Goal: Use online tool/utility: Utilize a website feature to perform a specific function

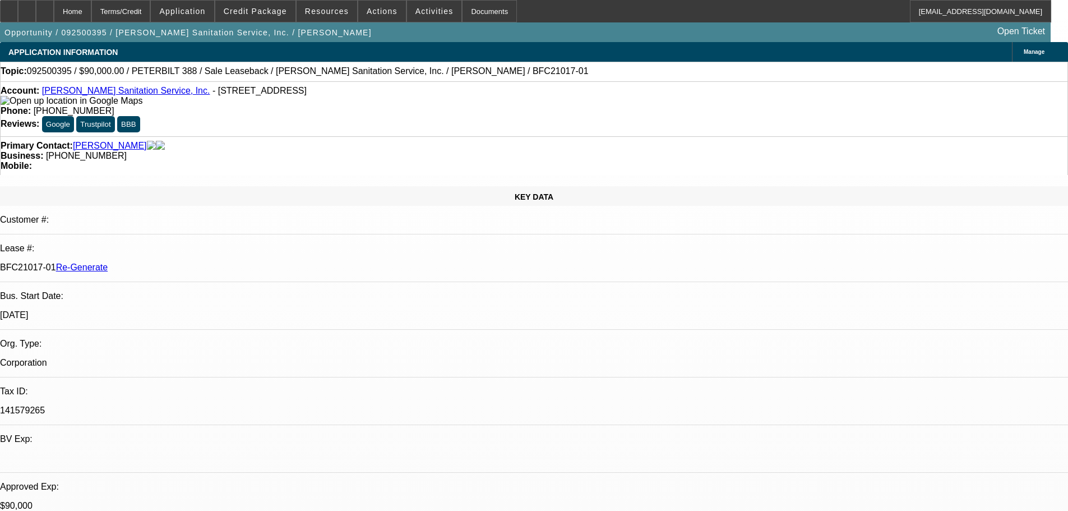
select select "3"
select select "0"
select select "2"
select select "0"
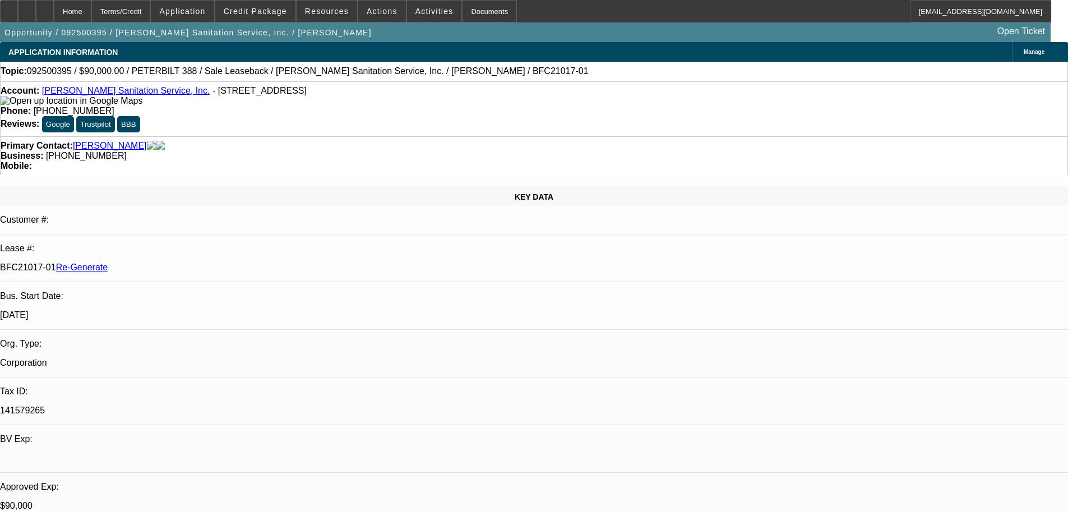
select select "6"
click at [419, 15] on span "Activities" at bounding box center [435, 11] width 38 height 9
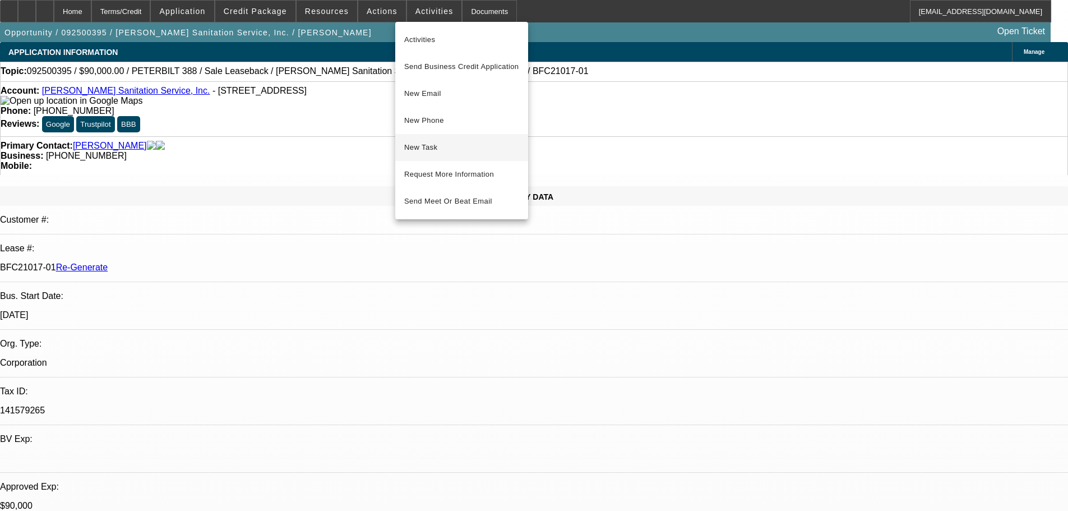
click at [426, 144] on span "New Task" at bounding box center [461, 147] width 115 height 13
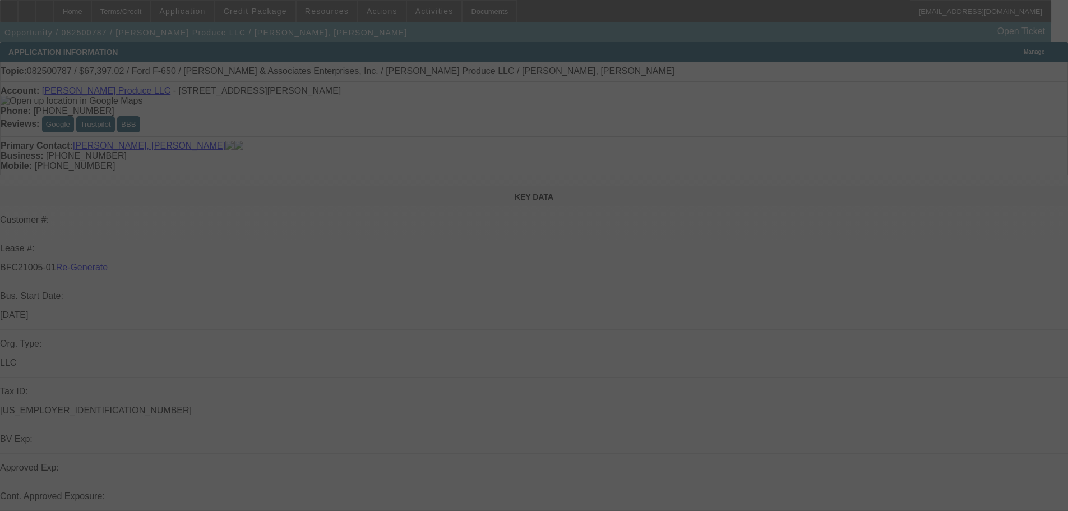
select select "3"
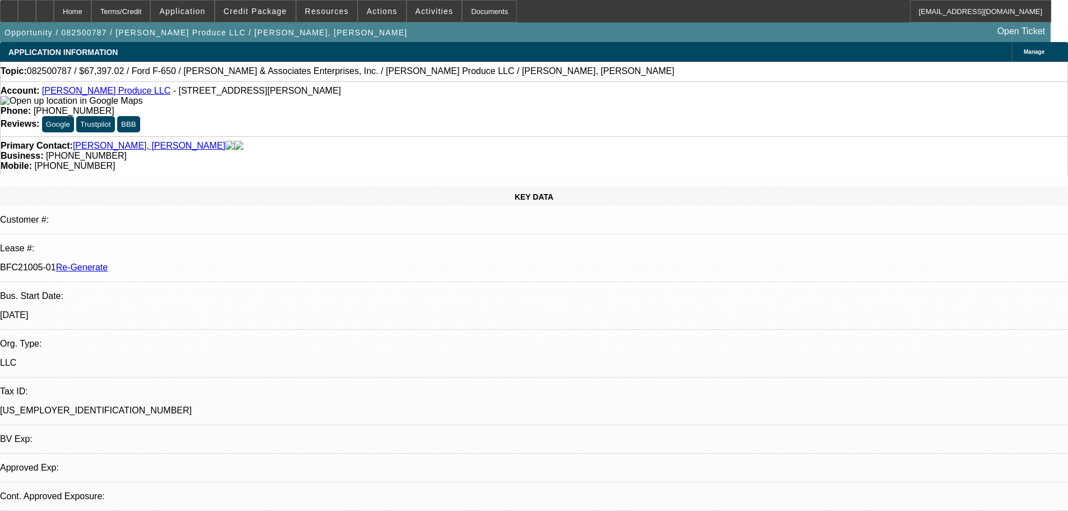
select select "0"
select select "1"
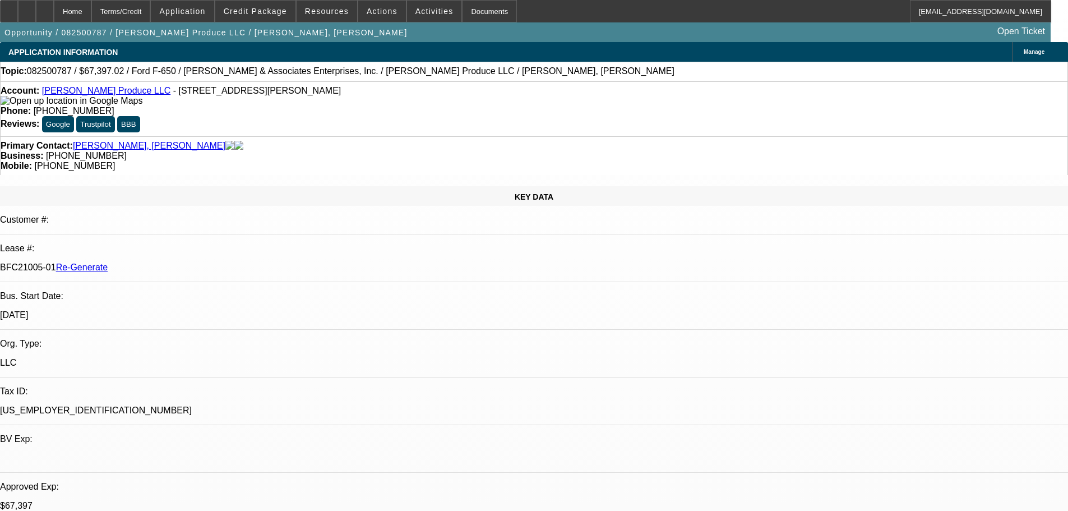
select select "6"
click at [467, 14] on div "Documents" at bounding box center [489, 11] width 55 height 22
click at [416, 7] on span "Activities" at bounding box center [435, 11] width 38 height 9
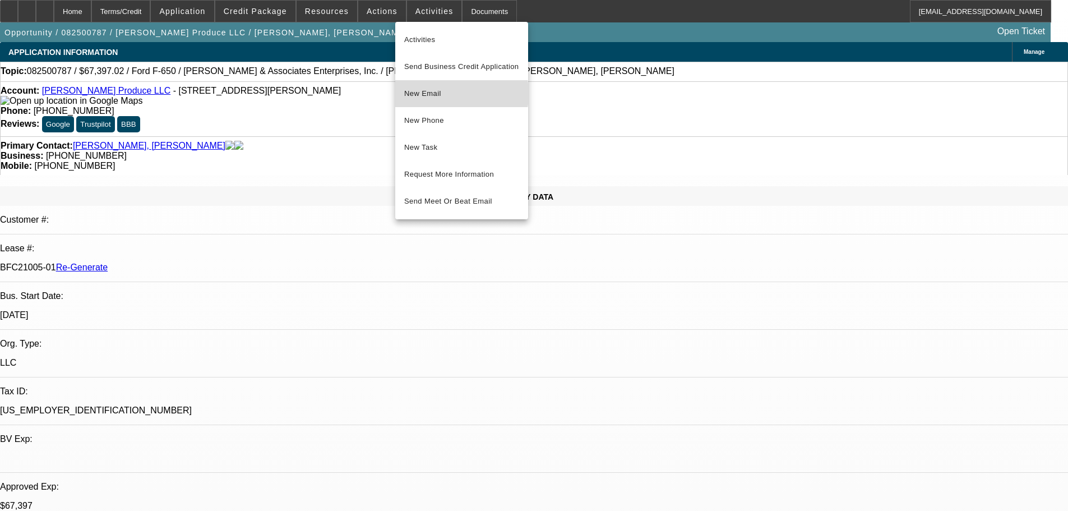
click at [434, 94] on span "New Email" at bounding box center [461, 93] width 115 height 13
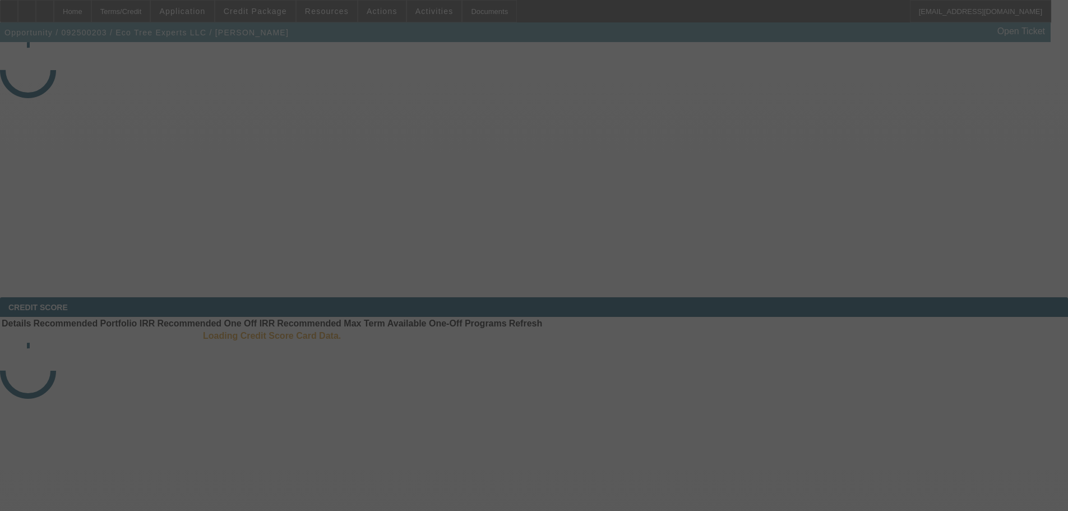
select select "3"
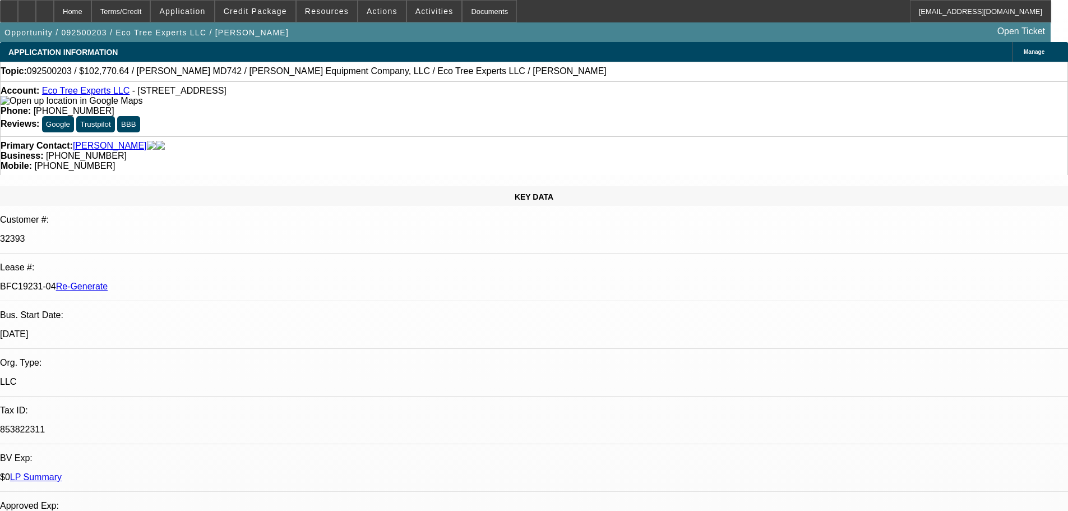
select select "0"
select select "6"
click at [462, 4] on div "Documents" at bounding box center [489, 11] width 55 height 22
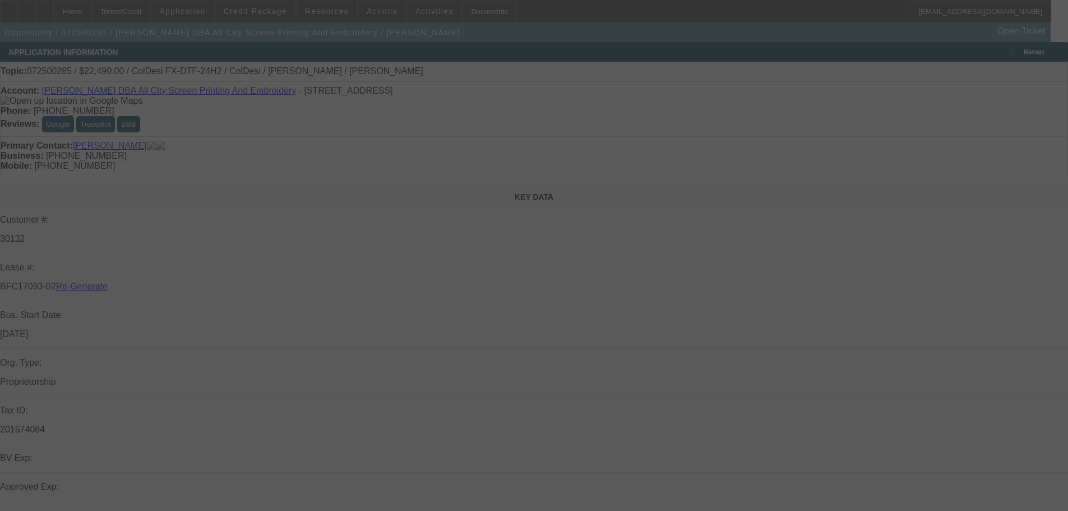
select select "3"
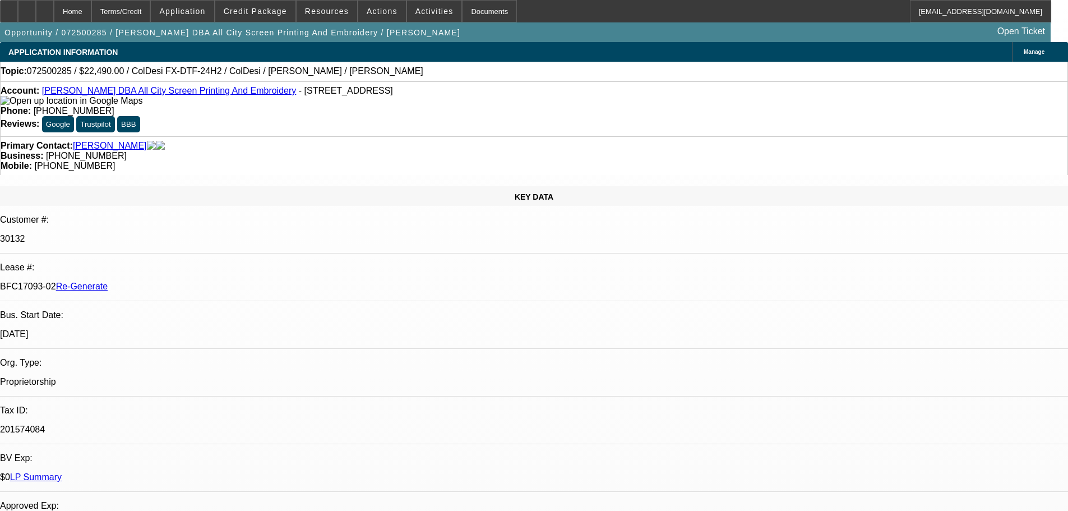
select select "0"
select select "0.1"
select select "4"
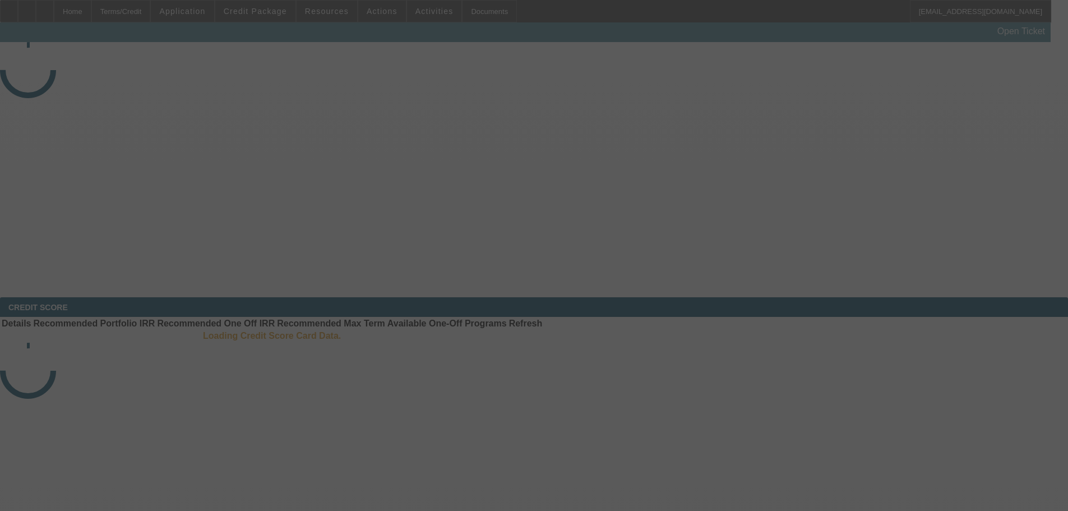
select select "3"
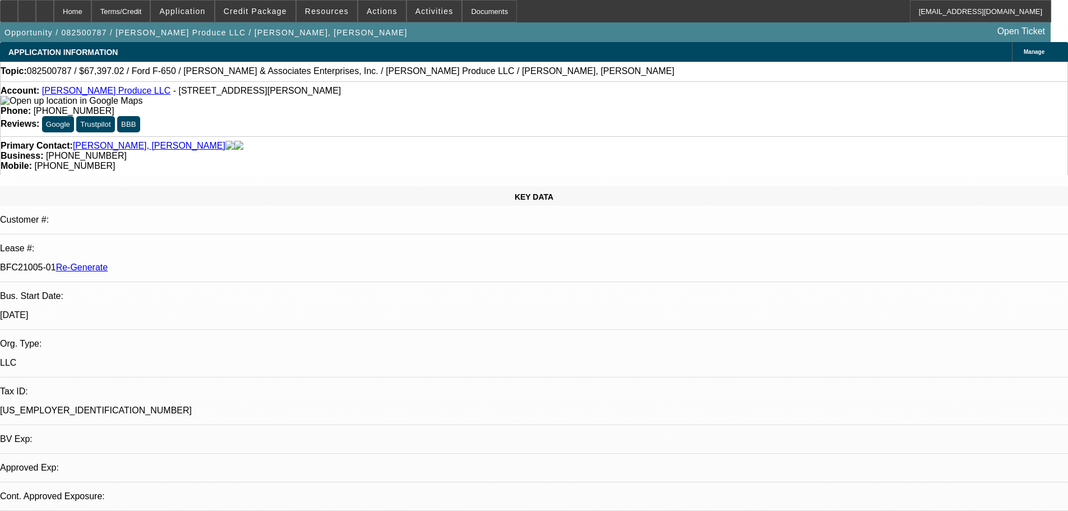
select select "0"
select select "6"
click at [474, 8] on div "Documents" at bounding box center [489, 11] width 55 height 22
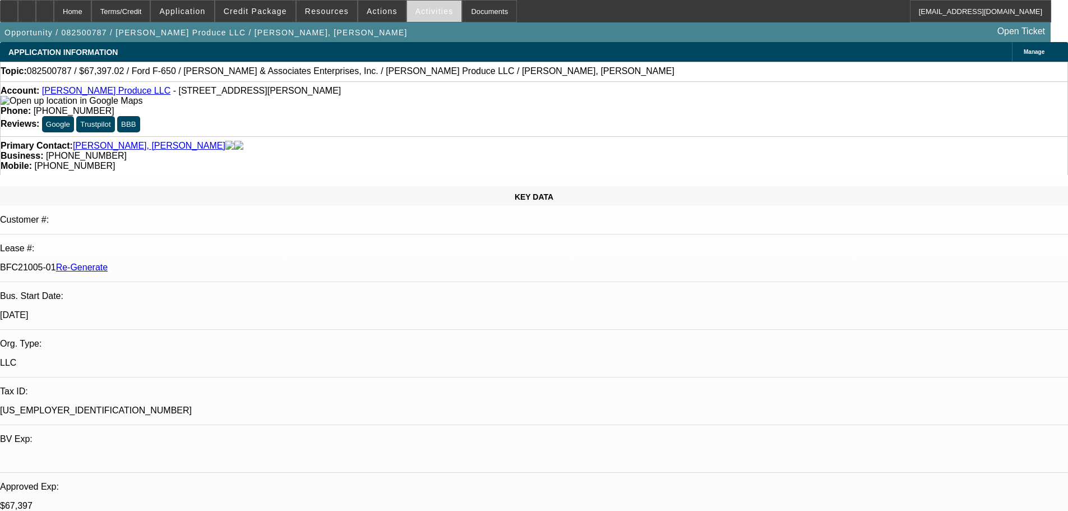
click at [435, 13] on span at bounding box center [434, 11] width 55 height 27
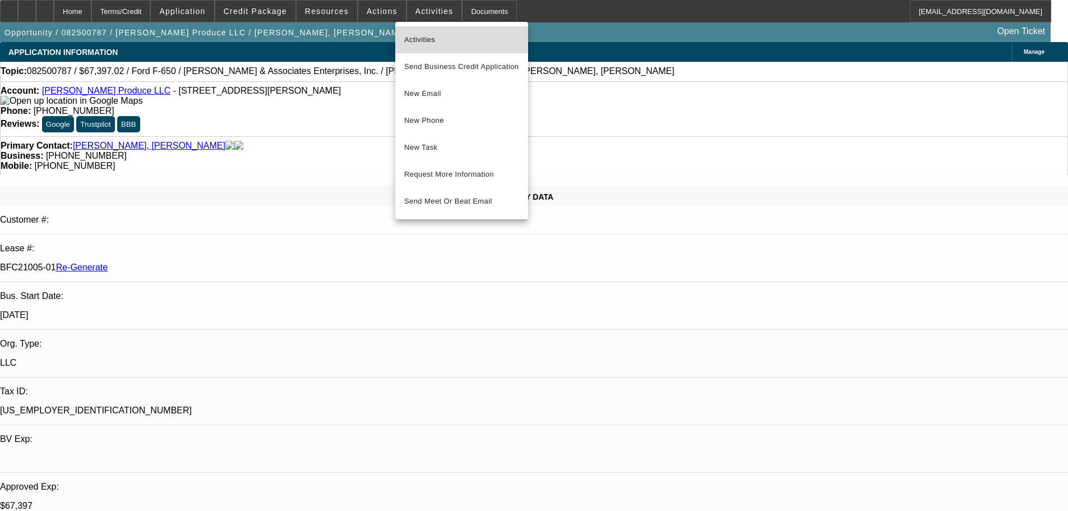
click at [424, 38] on span "Activities" at bounding box center [461, 39] width 115 height 13
